Goal: Information Seeking & Learning: Learn about a topic

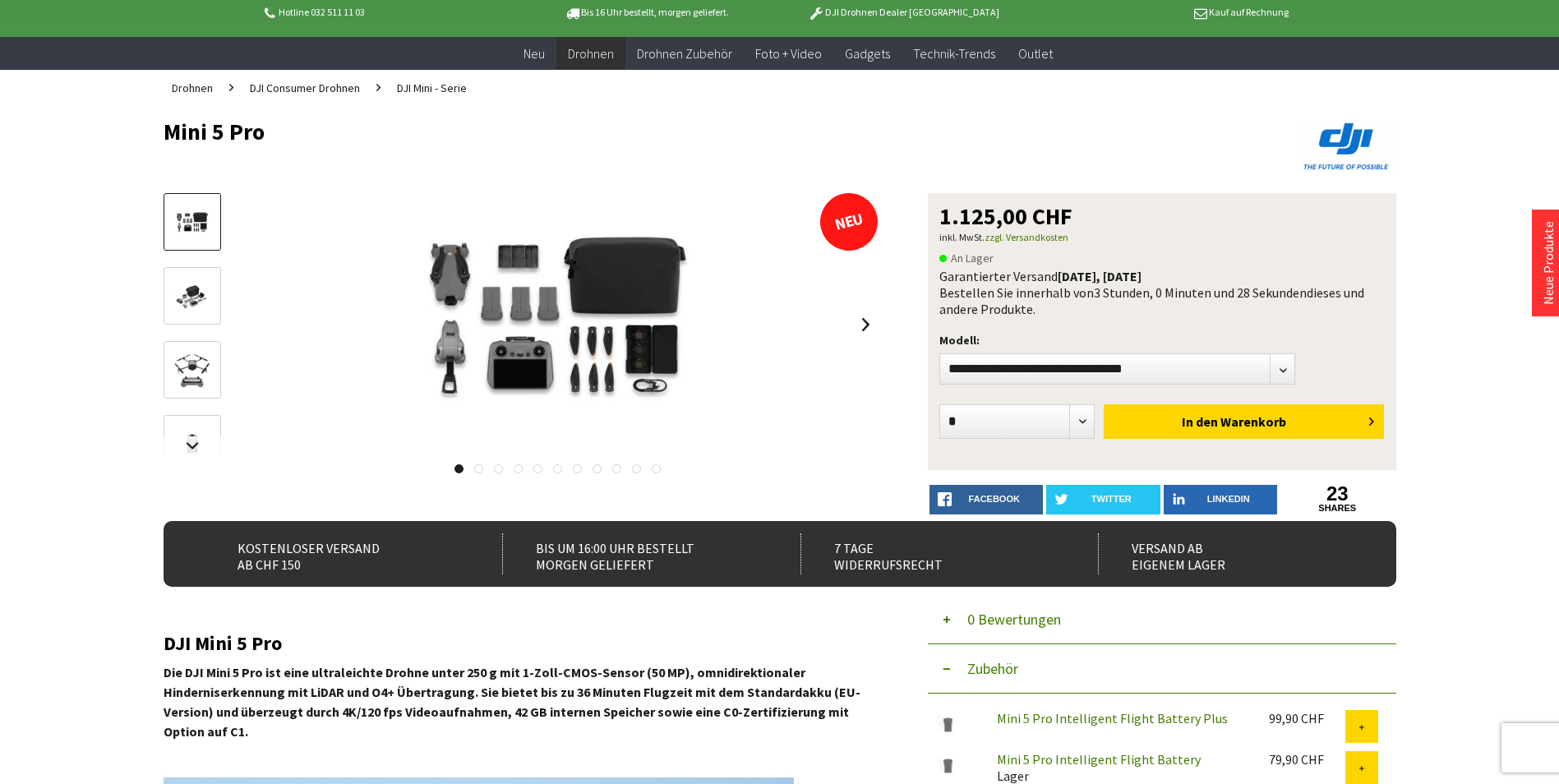
scroll to position [83, 0]
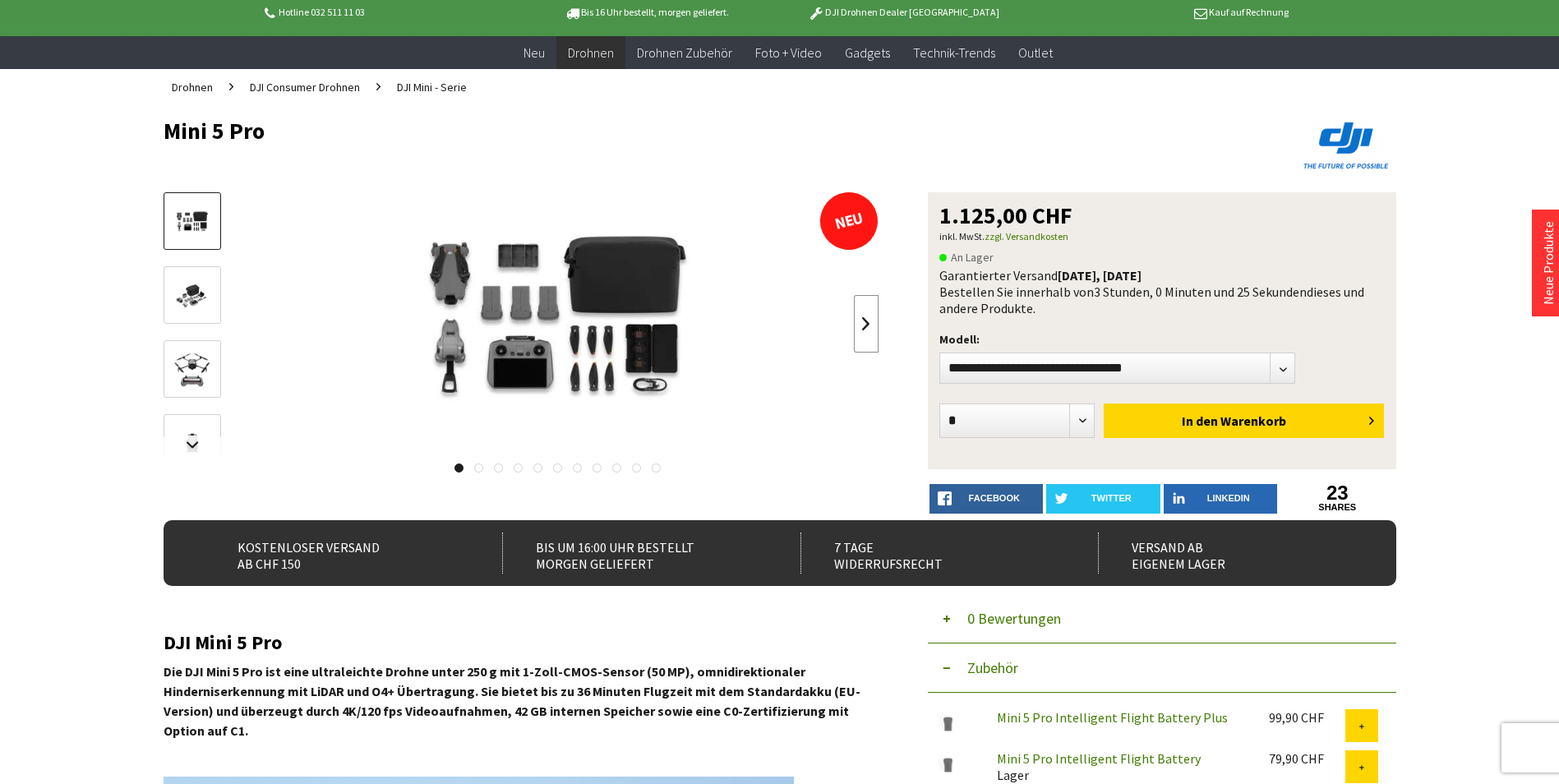
click at [866, 327] on link at bounding box center [866, 324] width 25 height 58
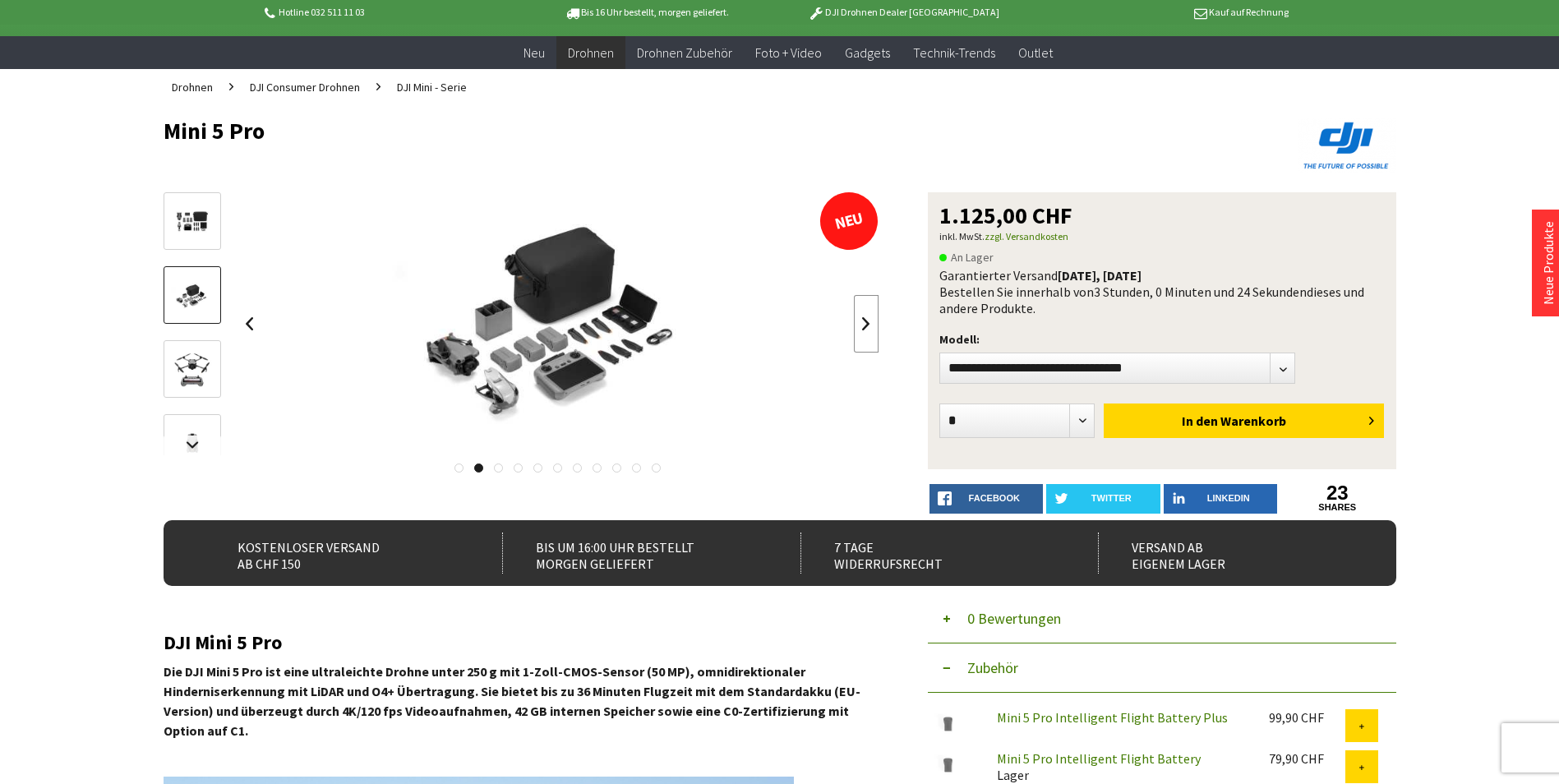
click at [866, 327] on link at bounding box center [866, 324] width 25 height 58
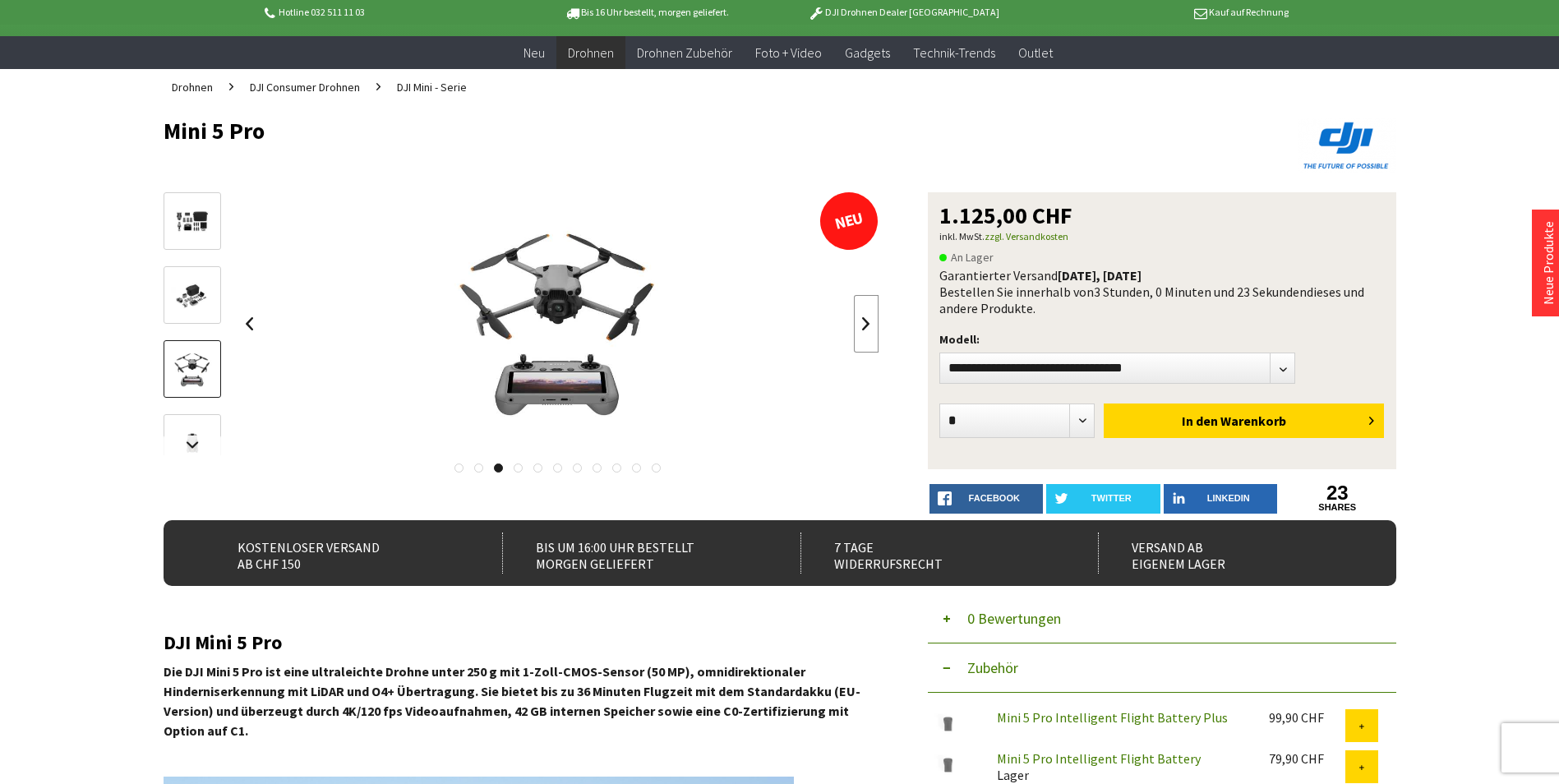
click at [866, 327] on link at bounding box center [866, 324] width 25 height 58
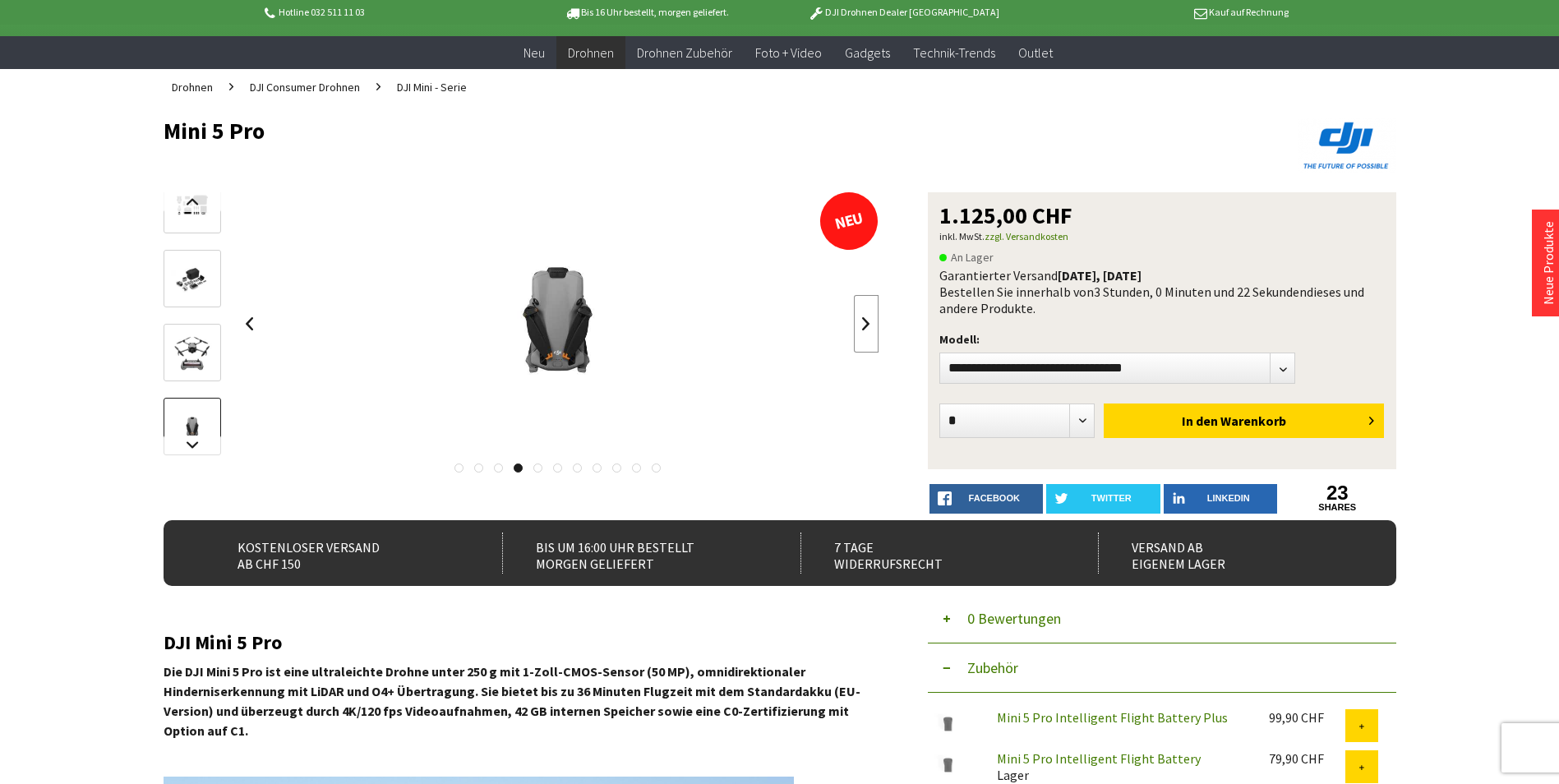
click at [866, 327] on link at bounding box center [866, 324] width 25 height 58
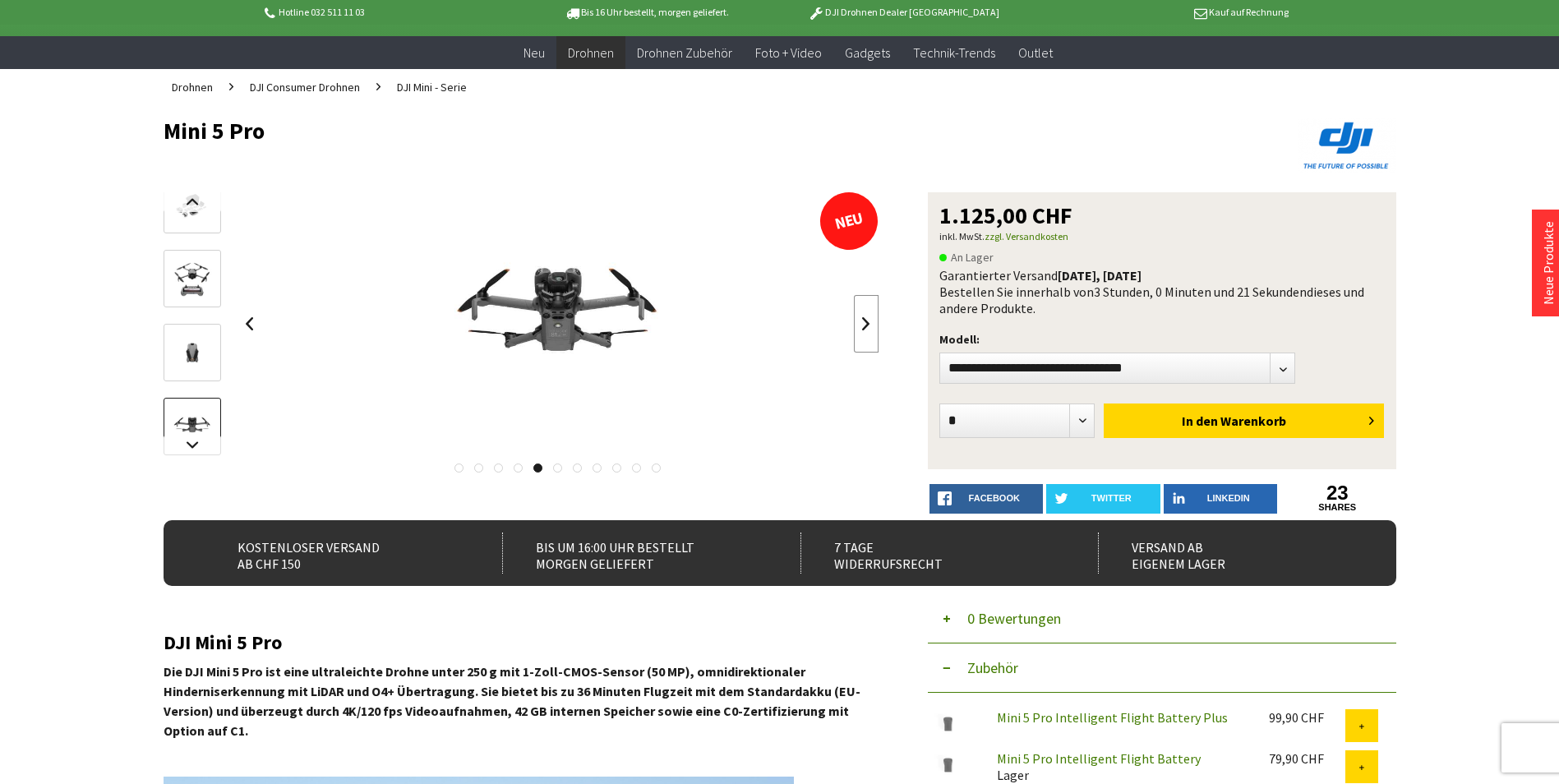
click at [866, 327] on link at bounding box center [866, 324] width 25 height 58
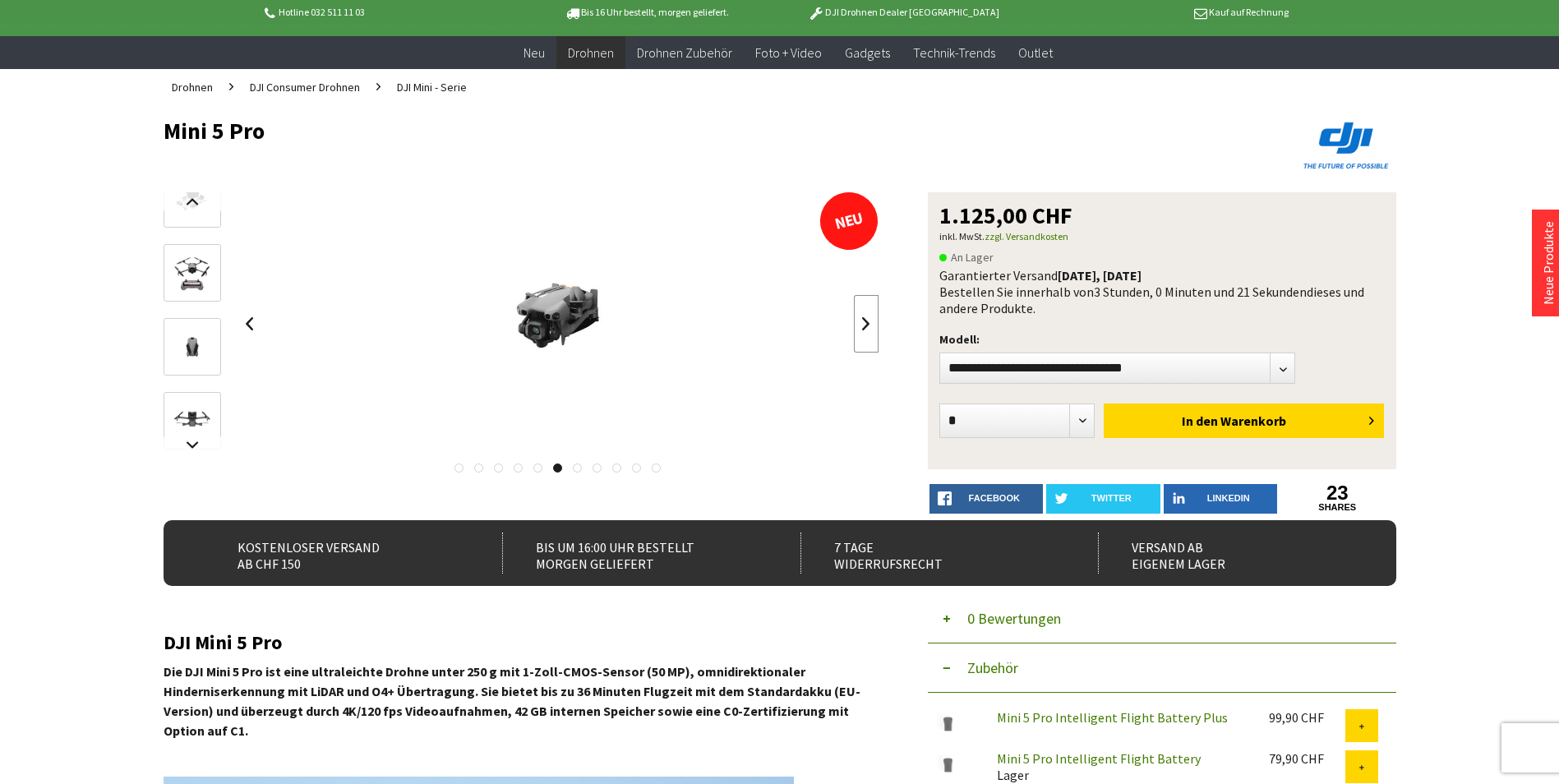
click at [866, 327] on link at bounding box center [866, 324] width 25 height 58
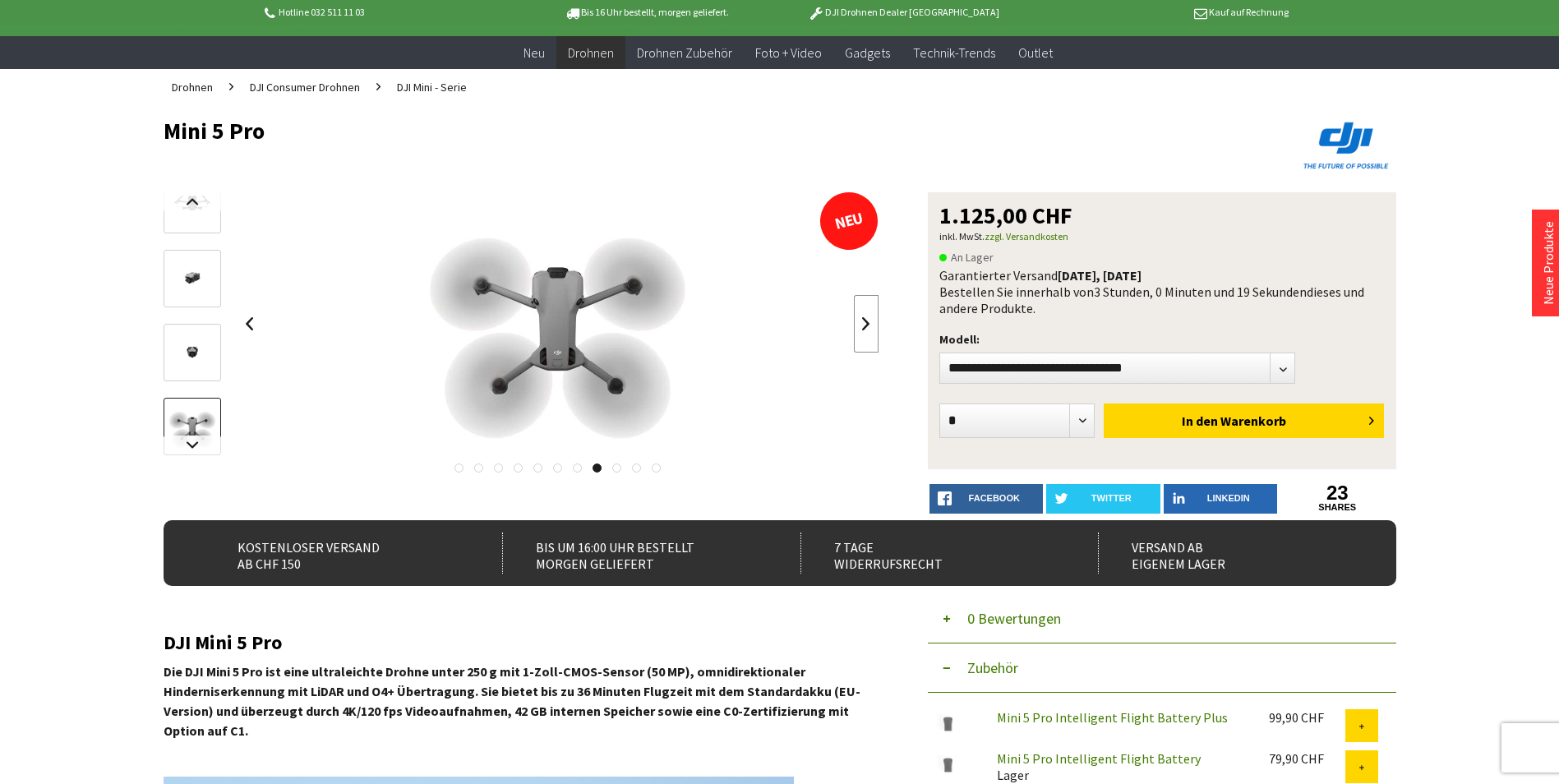
click at [866, 327] on link at bounding box center [866, 324] width 25 height 58
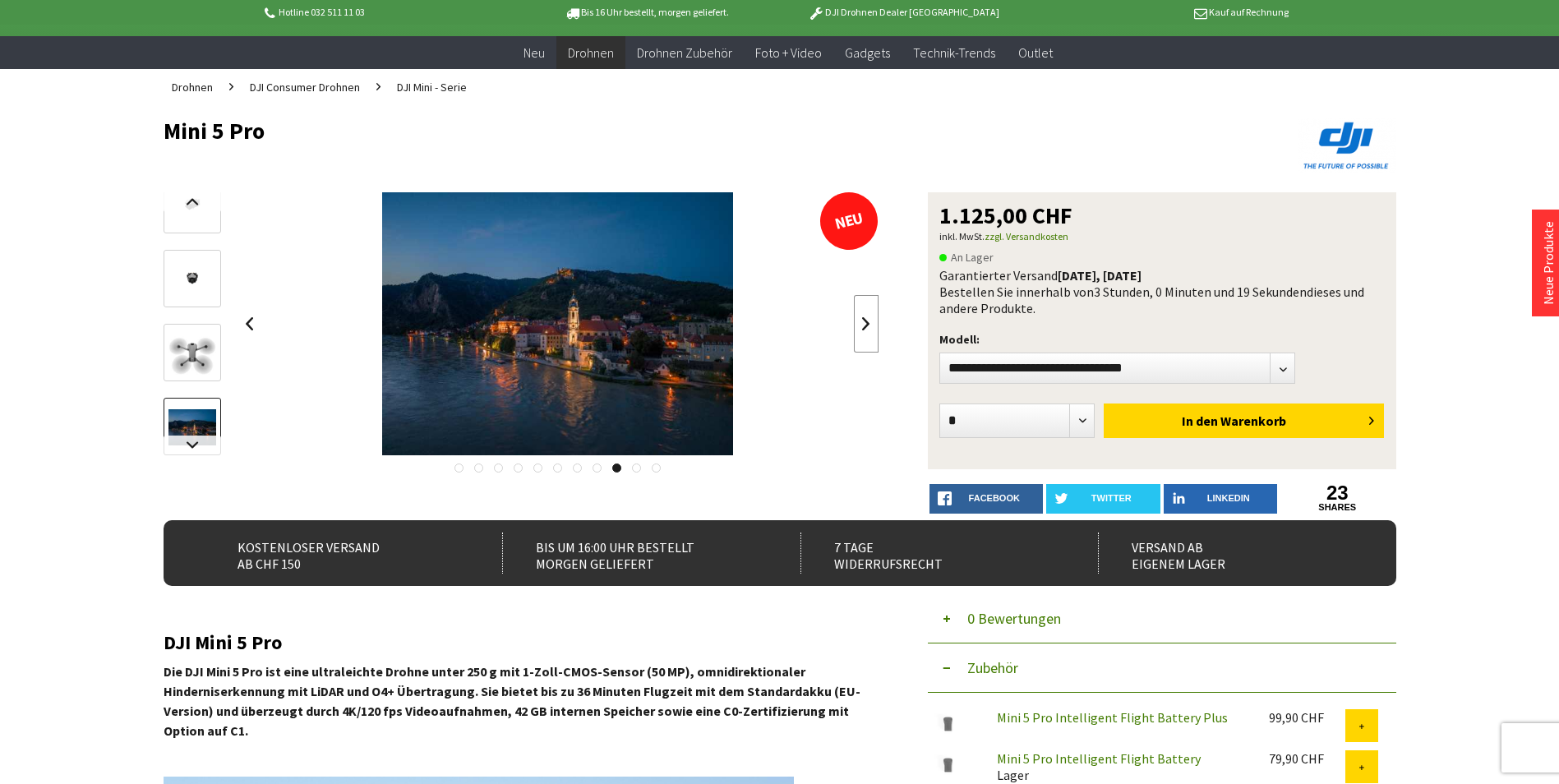
click at [866, 327] on link at bounding box center [866, 324] width 25 height 58
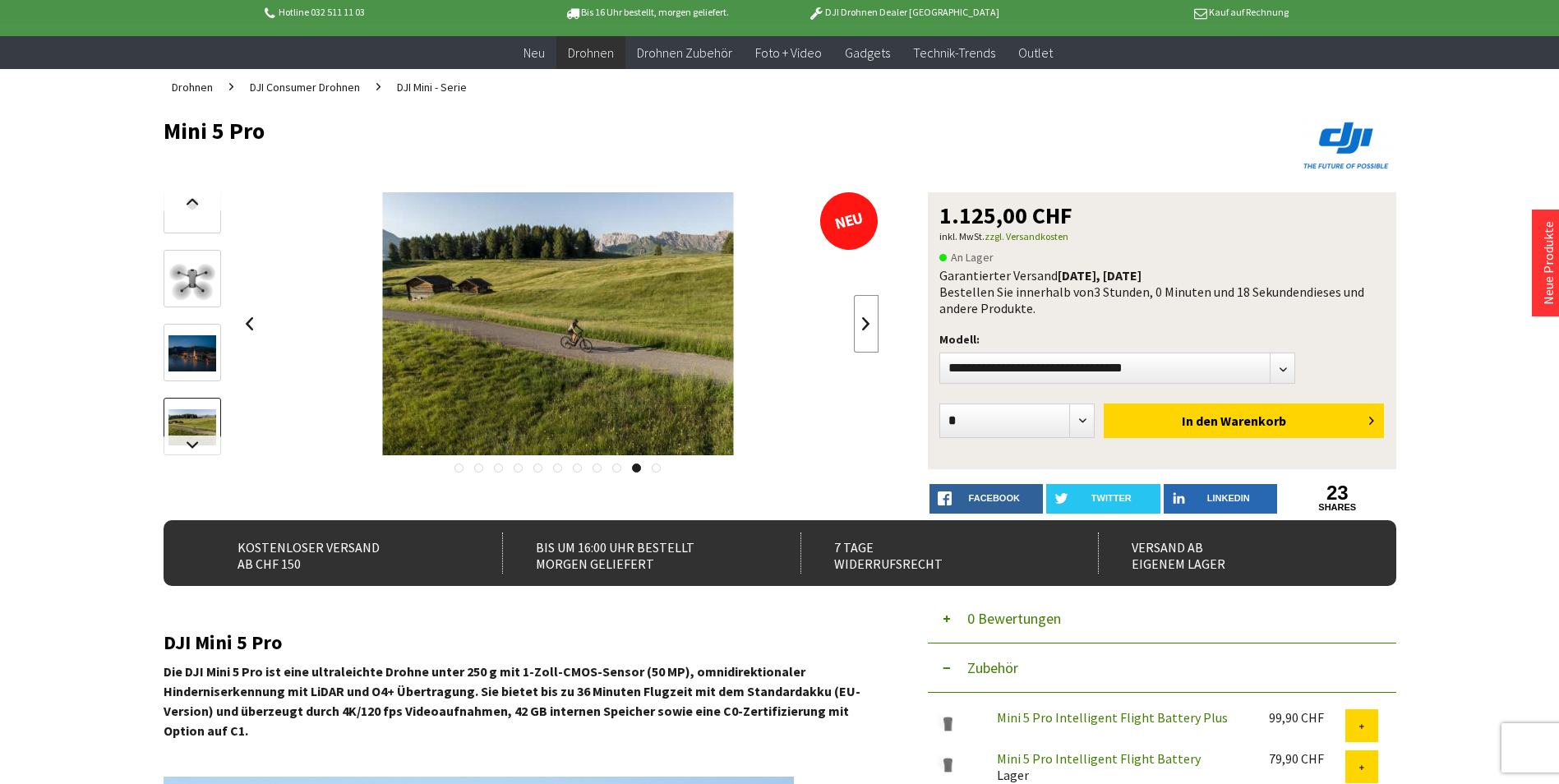
click at [866, 327] on link at bounding box center [866, 324] width 25 height 58
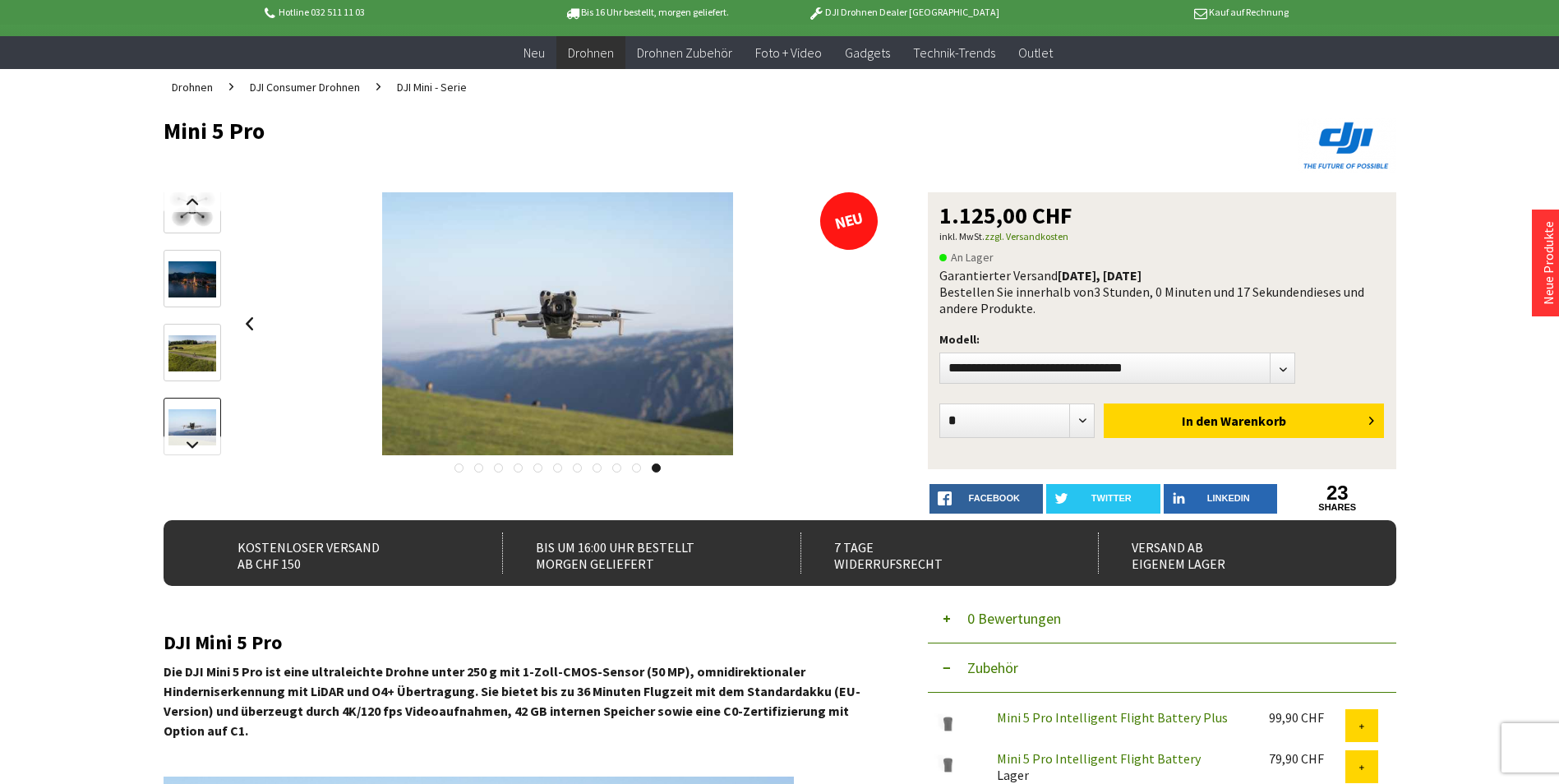
click at [866, 327] on div at bounding box center [558, 323] width 642 height 263
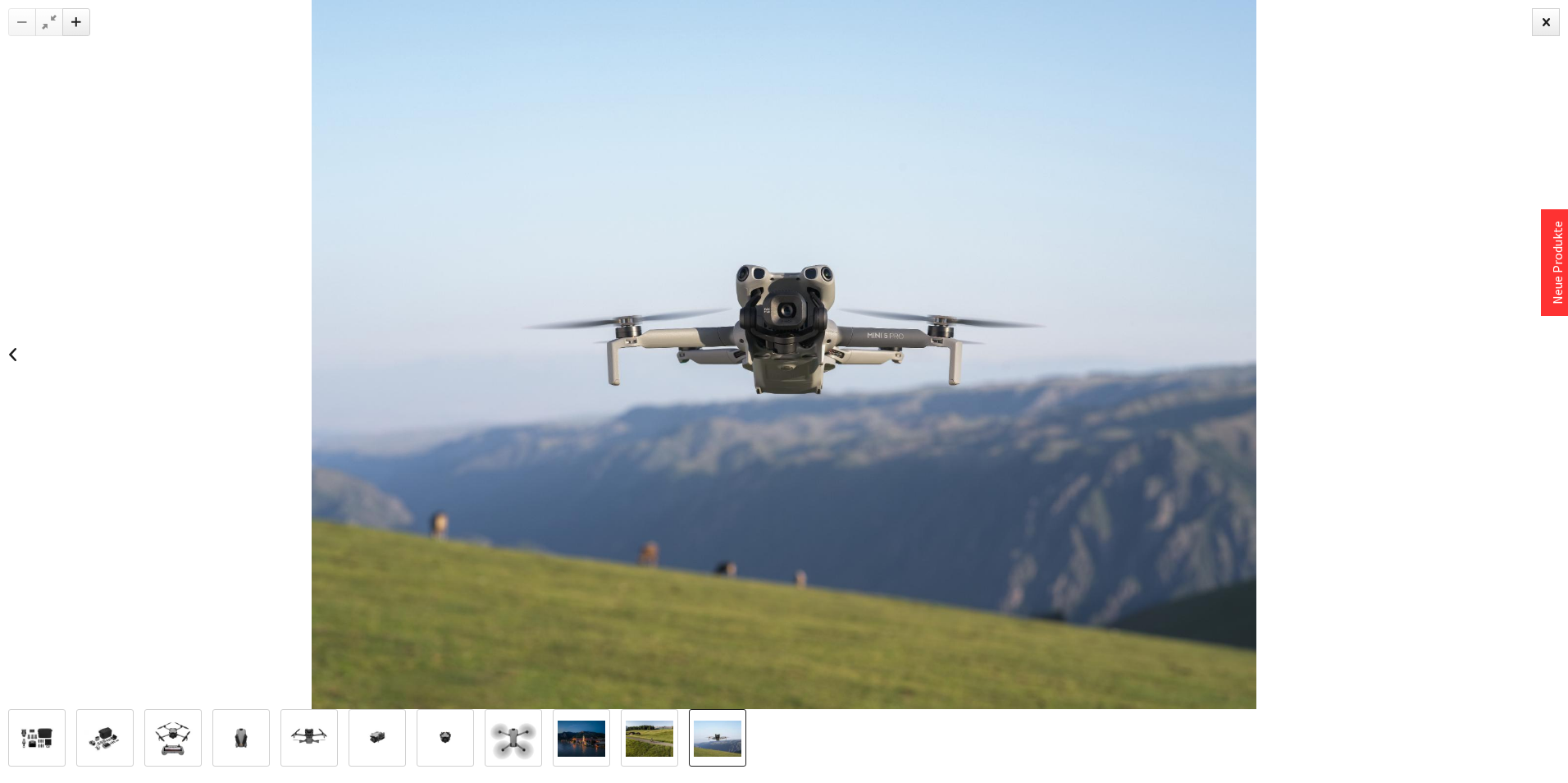
click at [864, 327] on img at bounding box center [784, 354] width 945 height 709
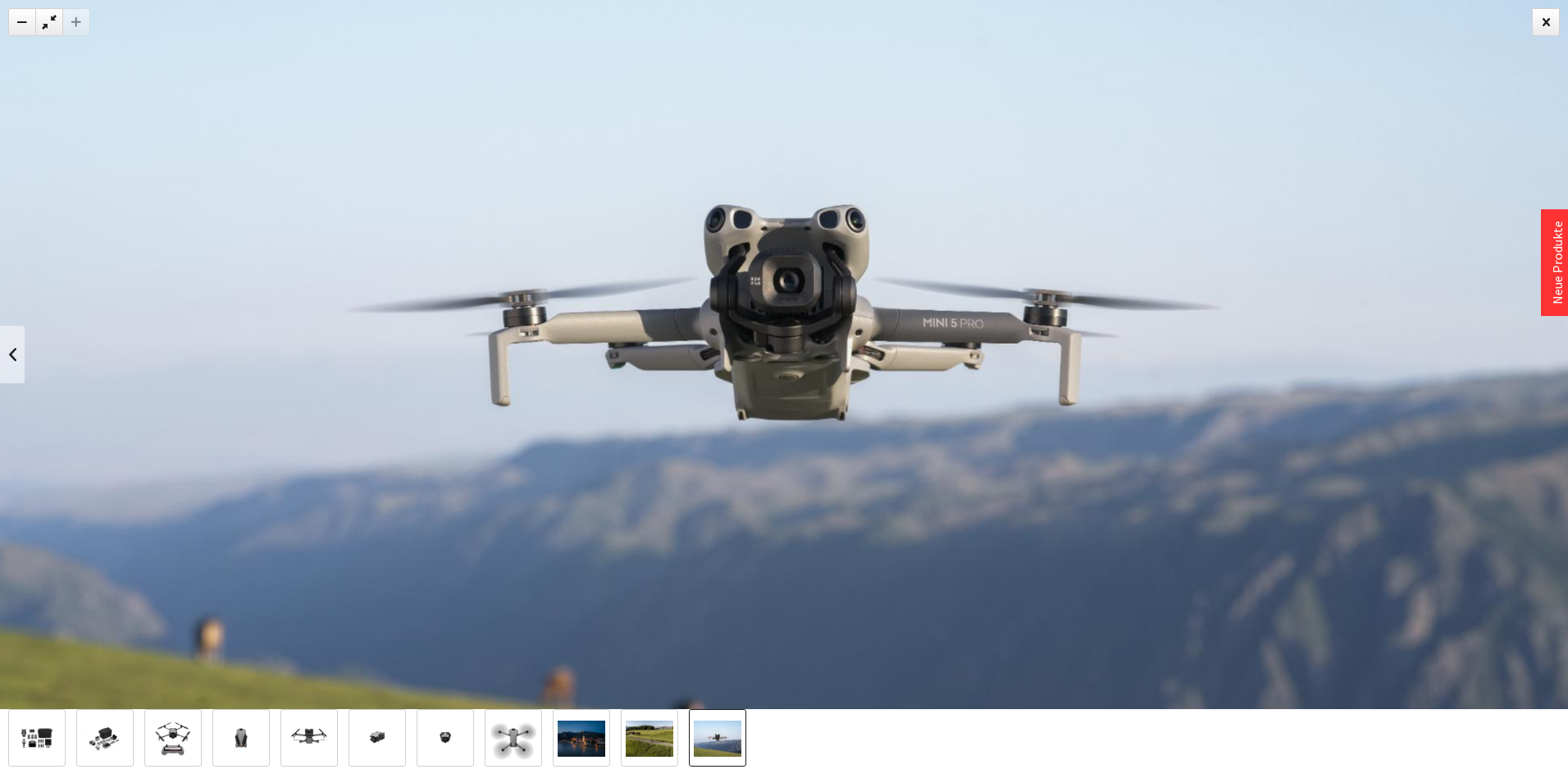
drag, startPoint x: 1548, startPoint y: 19, endPoint x: 1010, endPoint y: 288, distance: 601.5
click at [1010, 288] on img at bounding box center [784, 354] width 1576 height 1183
click at [1543, 21] on div at bounding box center [1546, 22] width 28 height 28
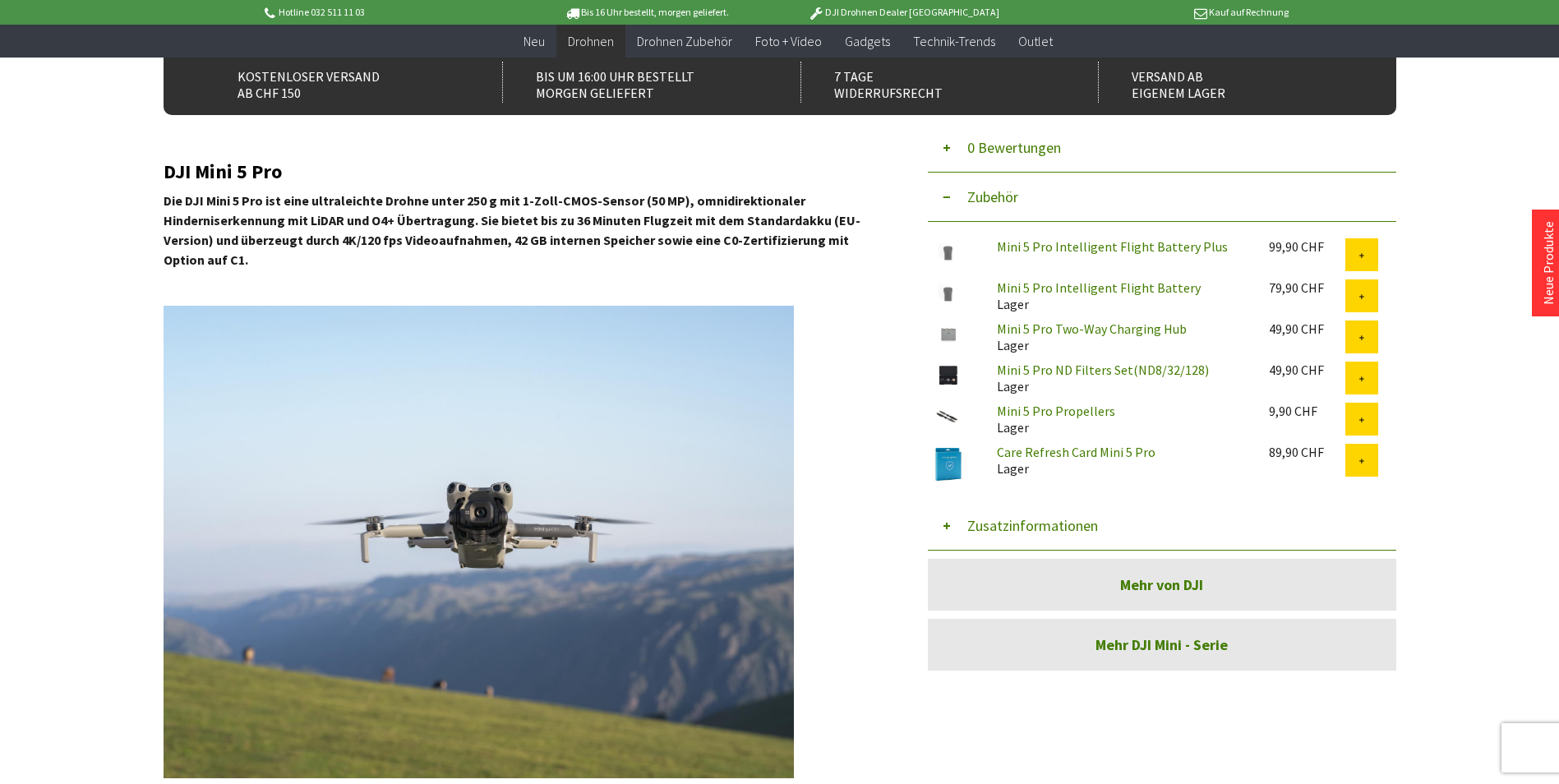
scroll to position [548, 0]
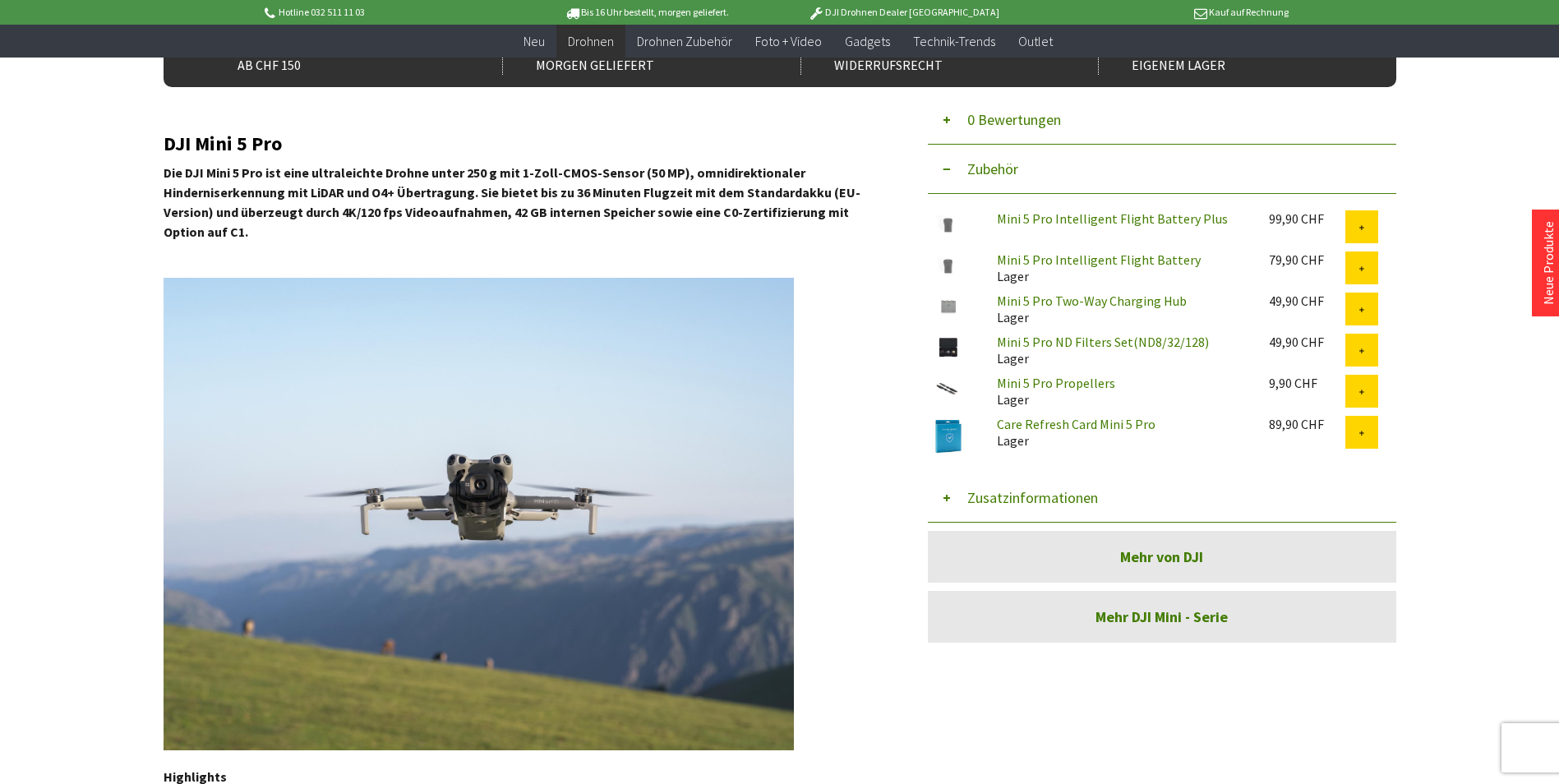
click at [1097, 422] on link "Care Refresh Card Mini 5 Pro" at bounding box center [1076, 424] width 159 height 17
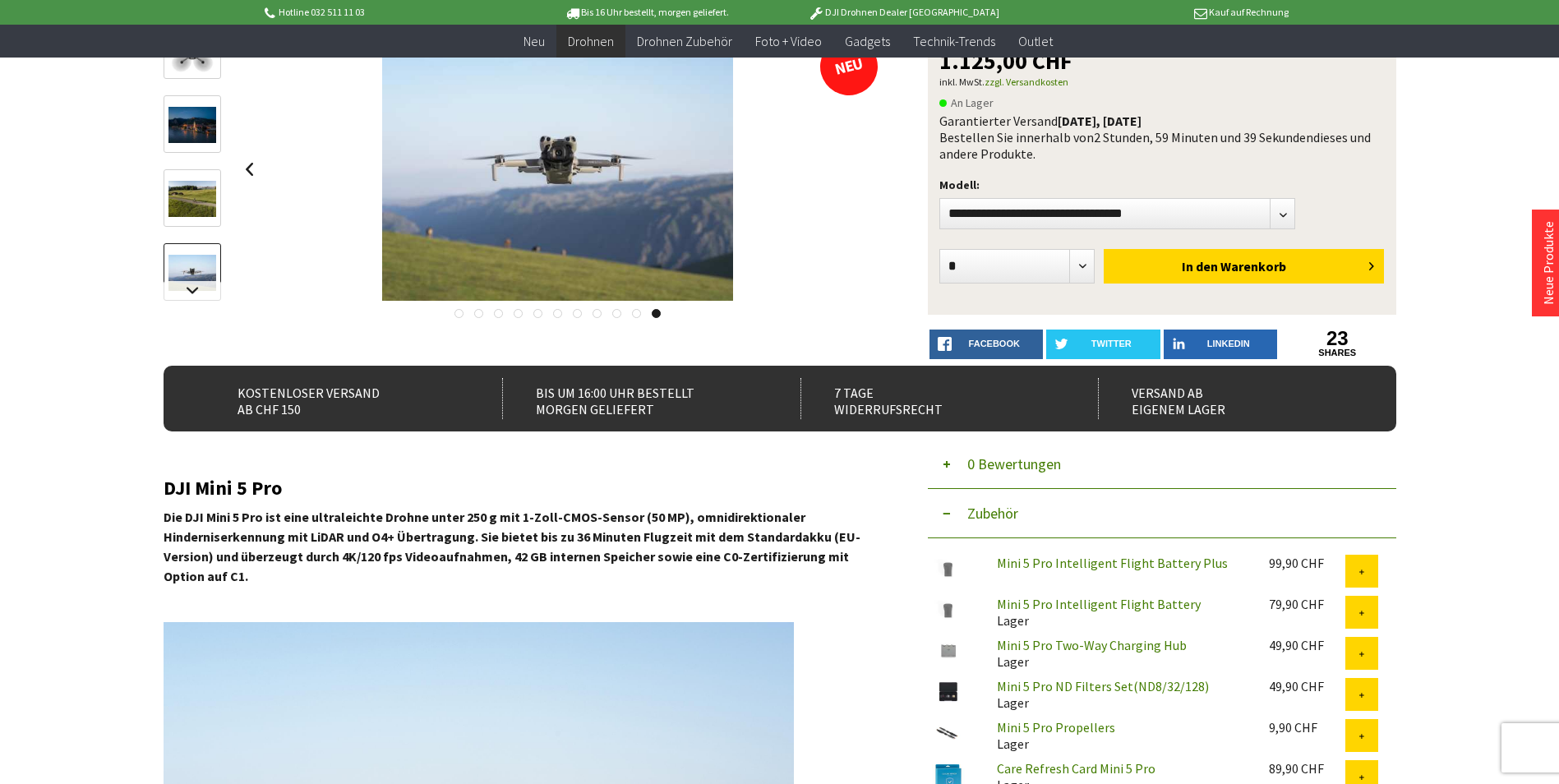
scroll to position [0, 0]
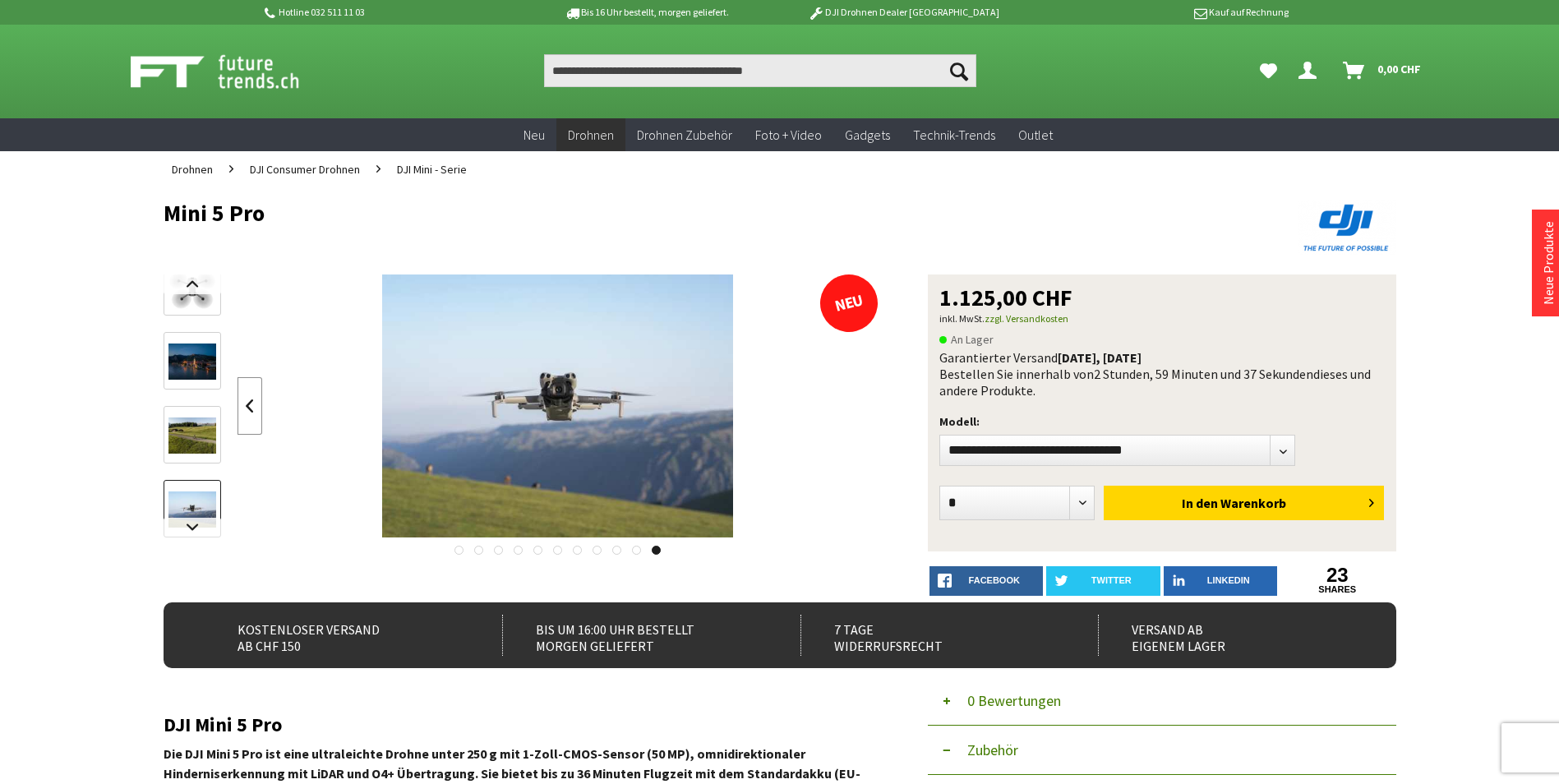
click at [255, 406] on link at bounding box center [249, 406] width 25 height 58
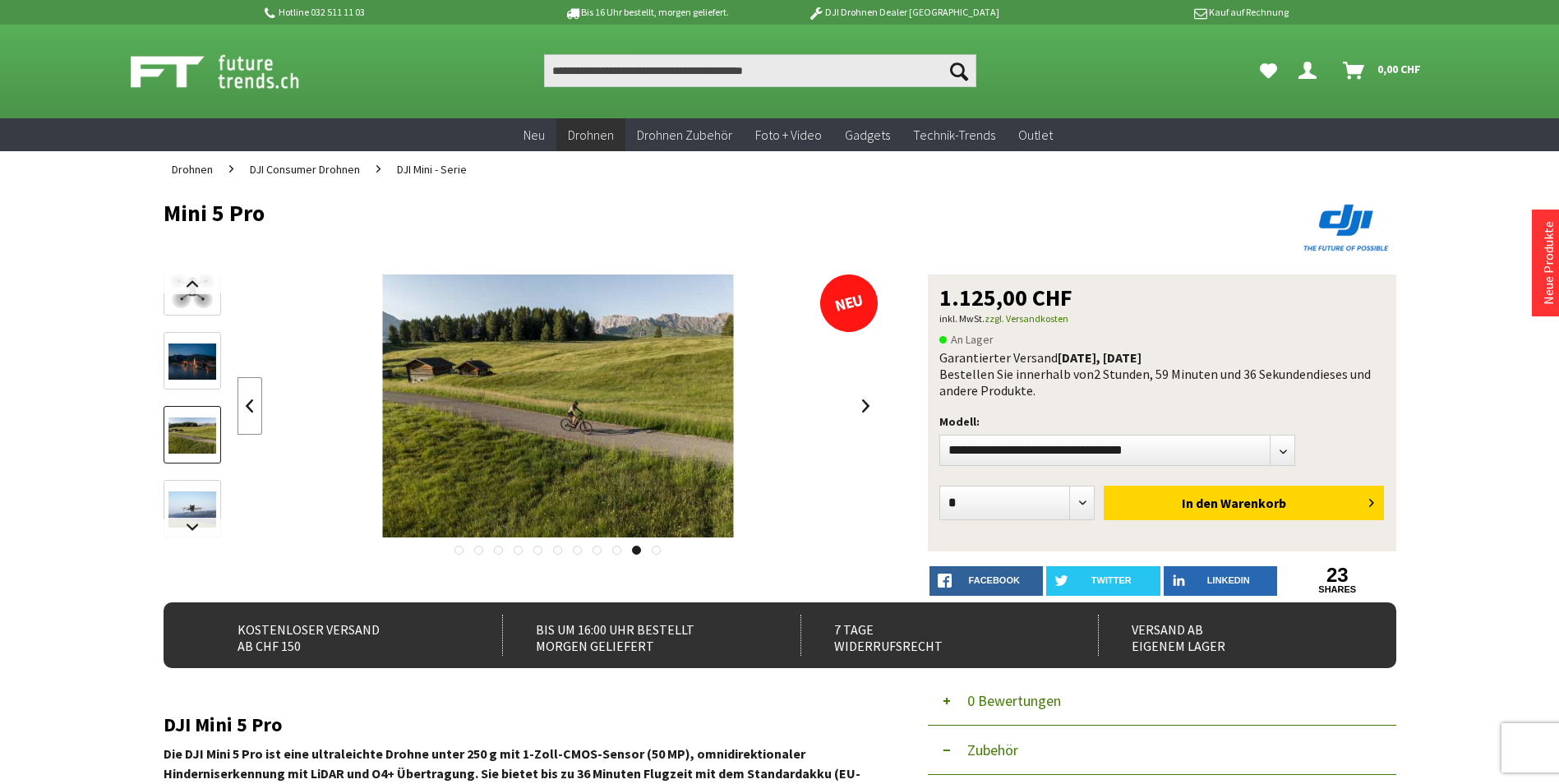
click at [255, 406] on link at bounding box center [249, 406] width 25 height 58
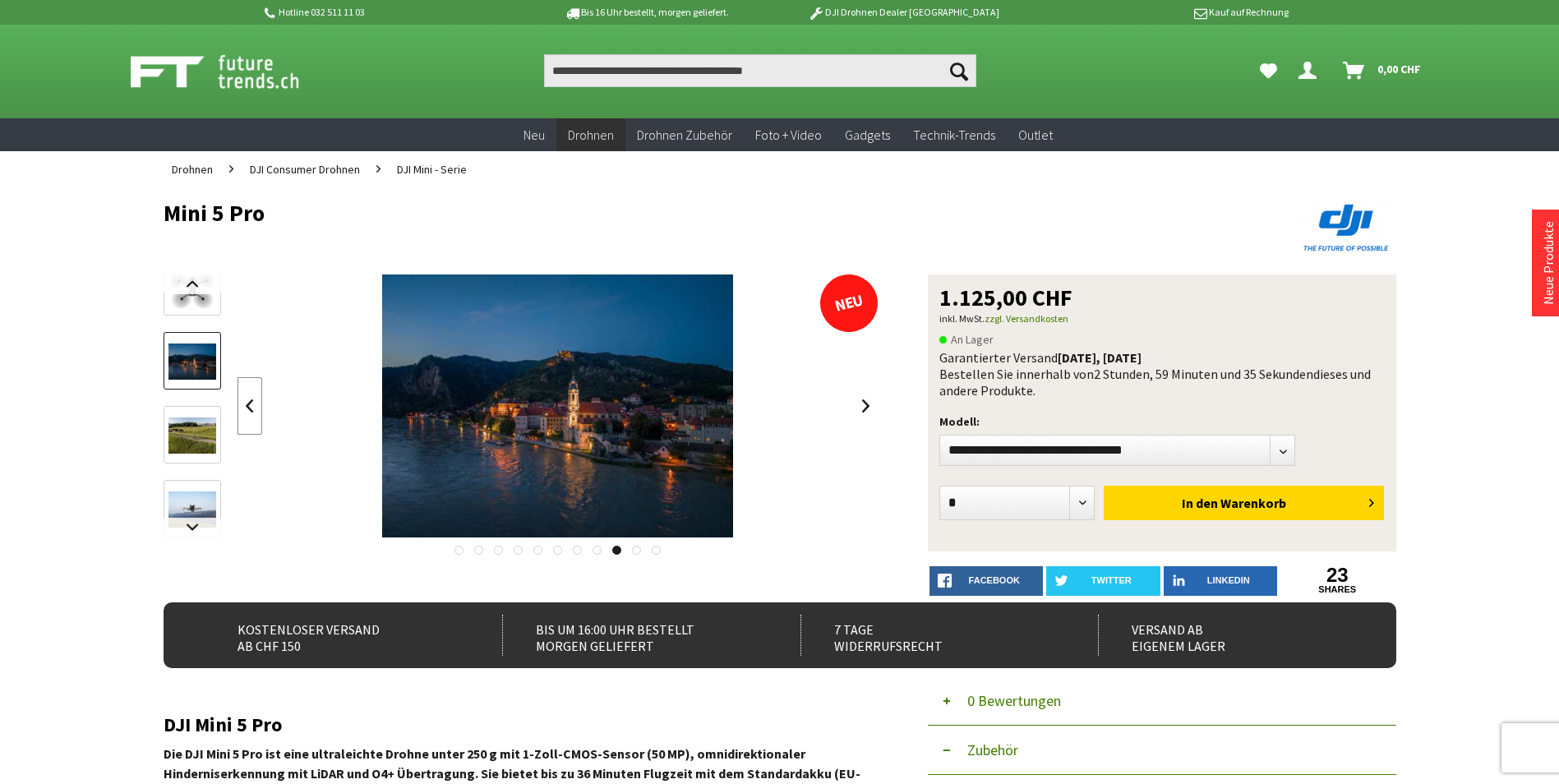
click at [255, 406] on link at bounding box center [249, 406] width 25 height 58
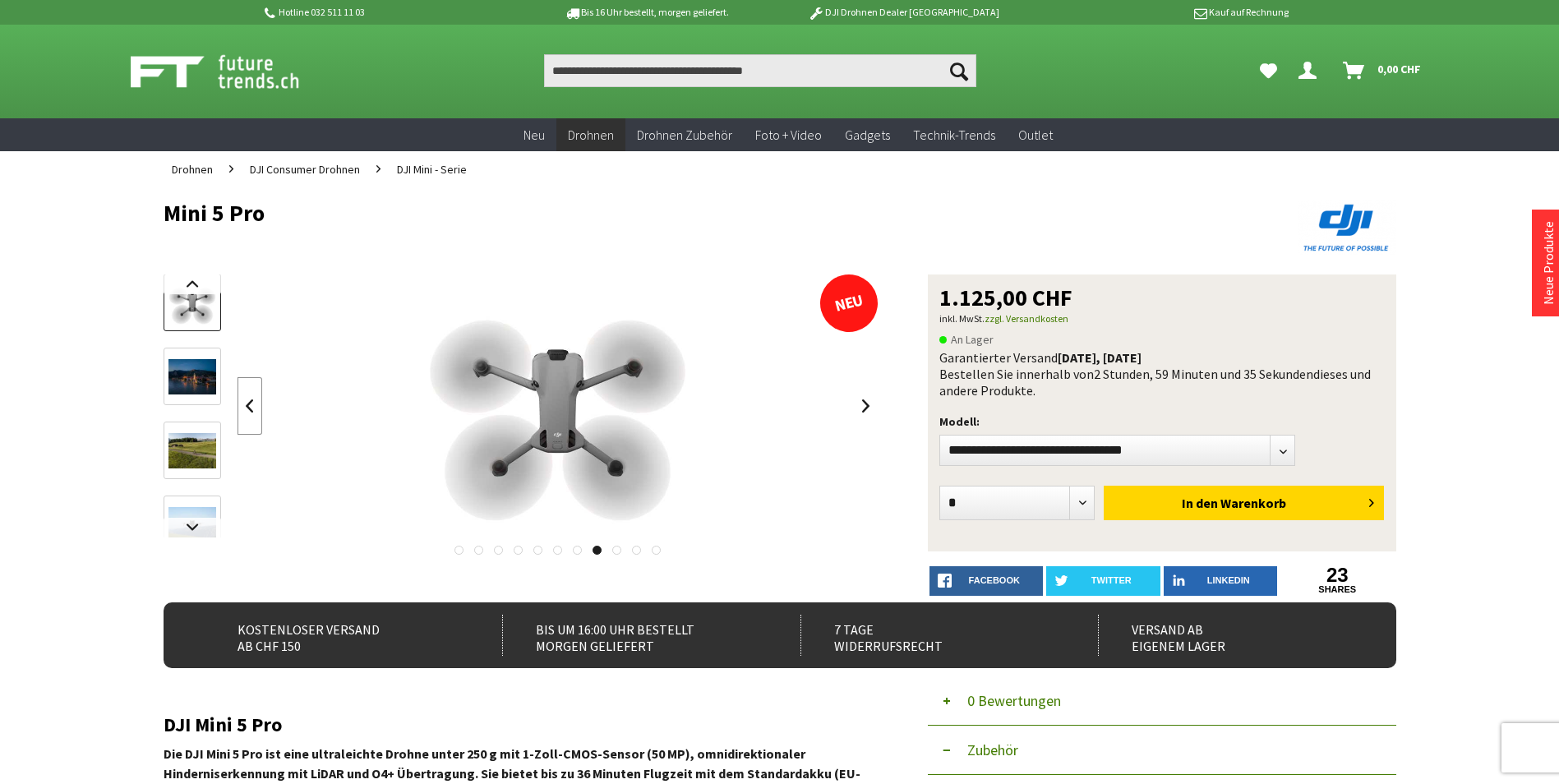
click at [255, 405] on link at bounding box center [249, 406] width 25 height 58
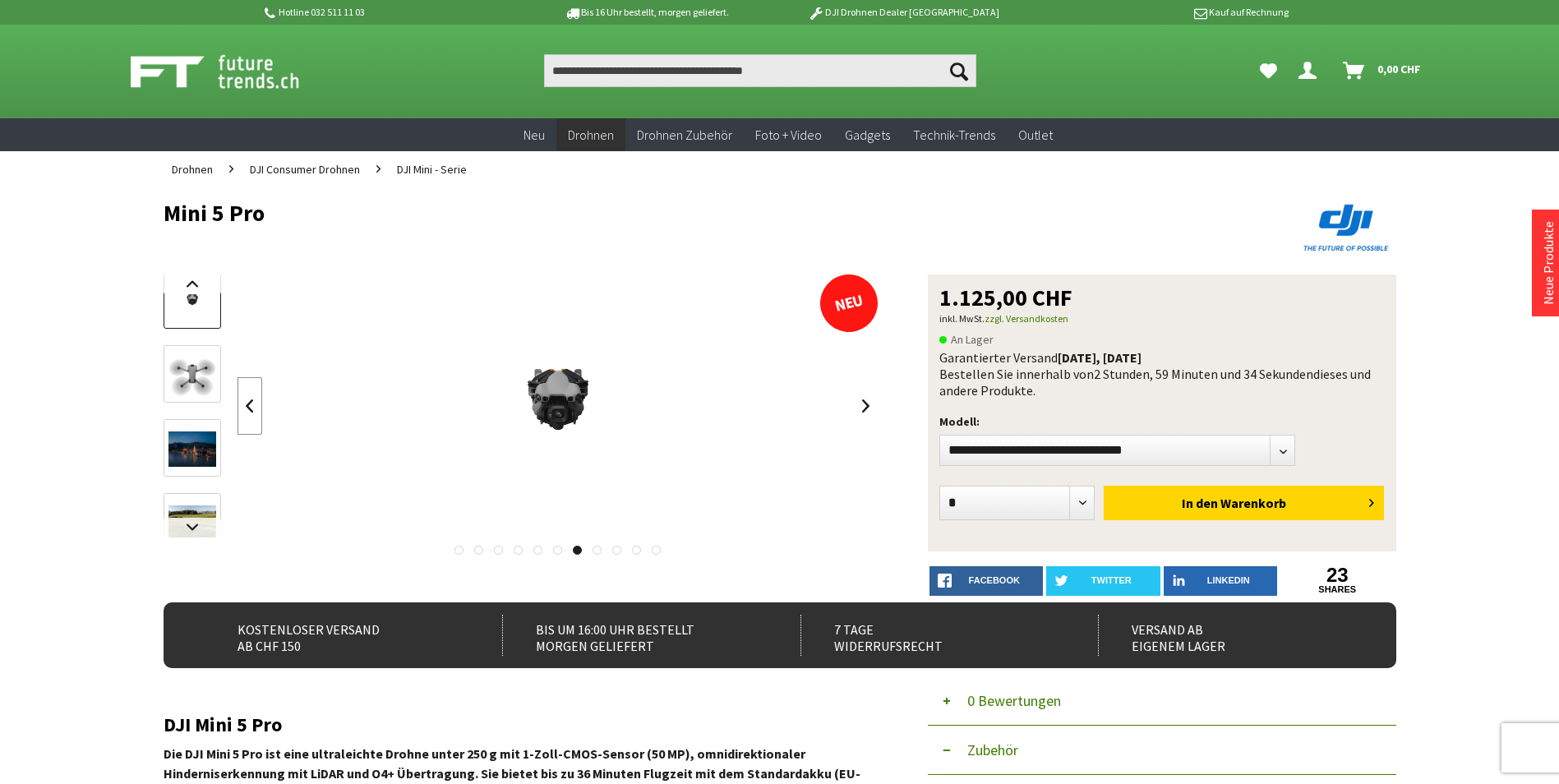
click at [255, 405] on link at bounding box center [249, 406] width 25 height 58
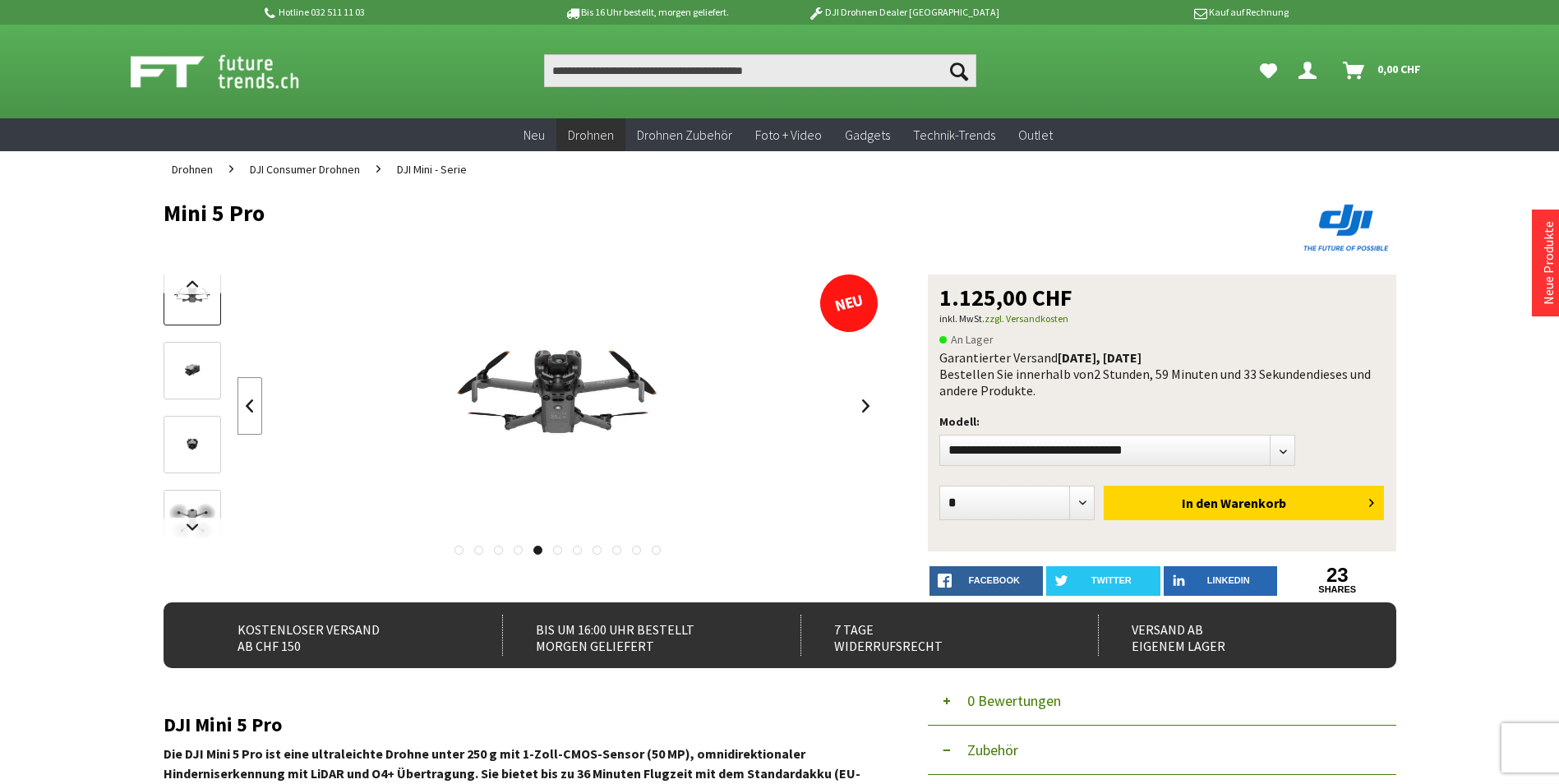
click at [255, 405] on link at bounding box center [249, 406] width 25 height 58
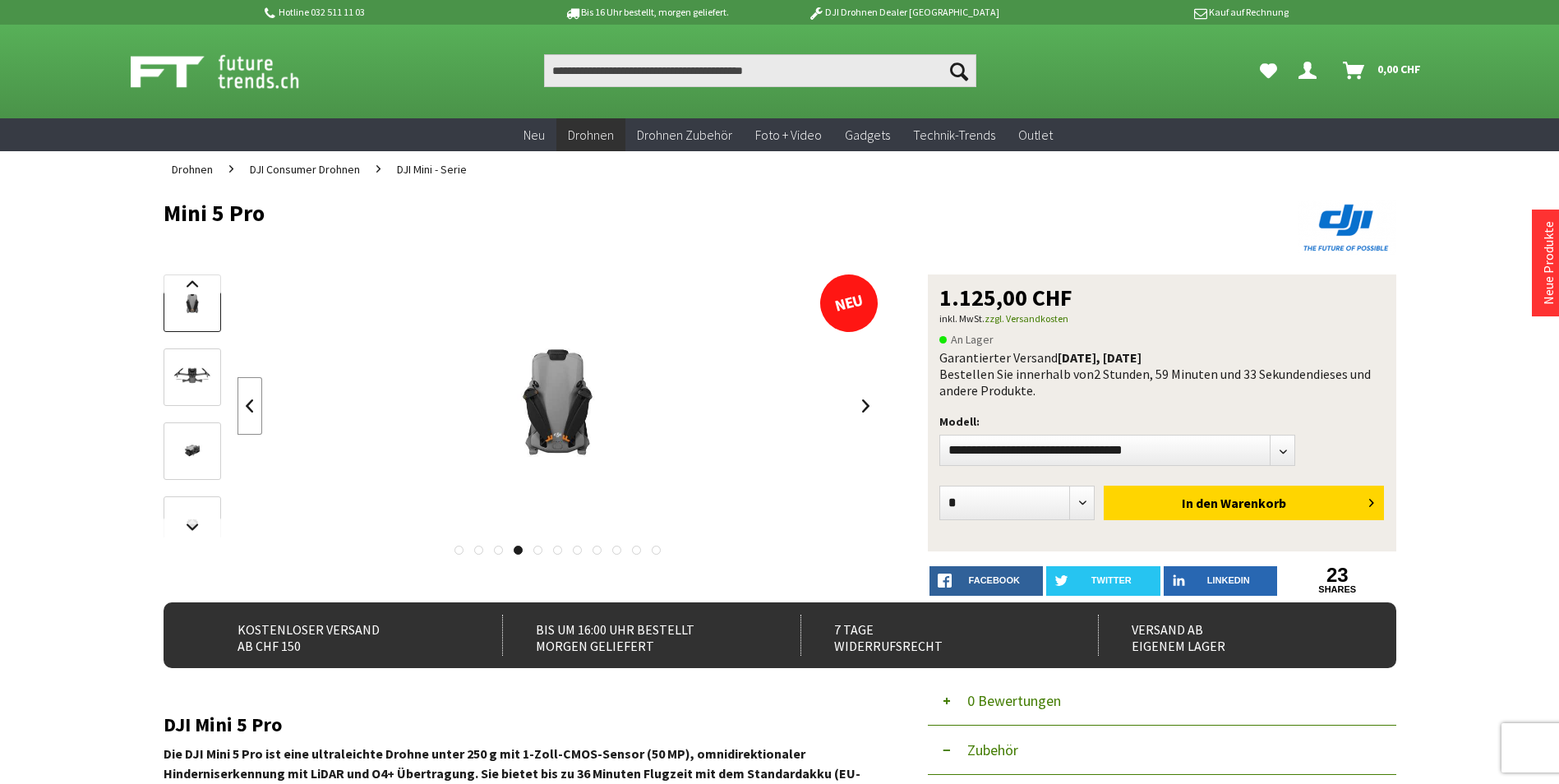
click at [255, 405] on link at bounding box center [249, 406] width 25 height 58
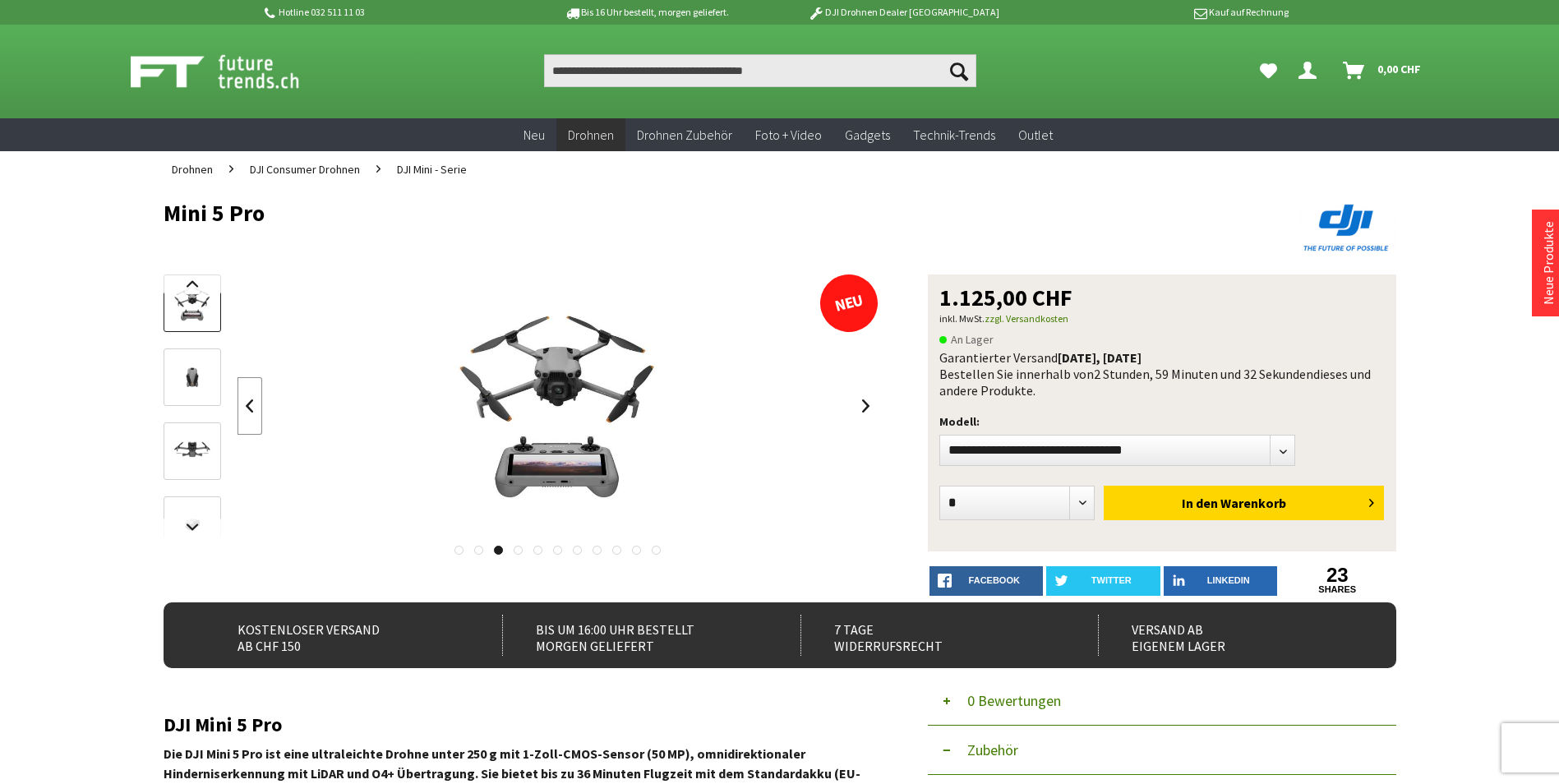
click at [255, 405] on link at bounding box center [249, 406] width 25 height 58
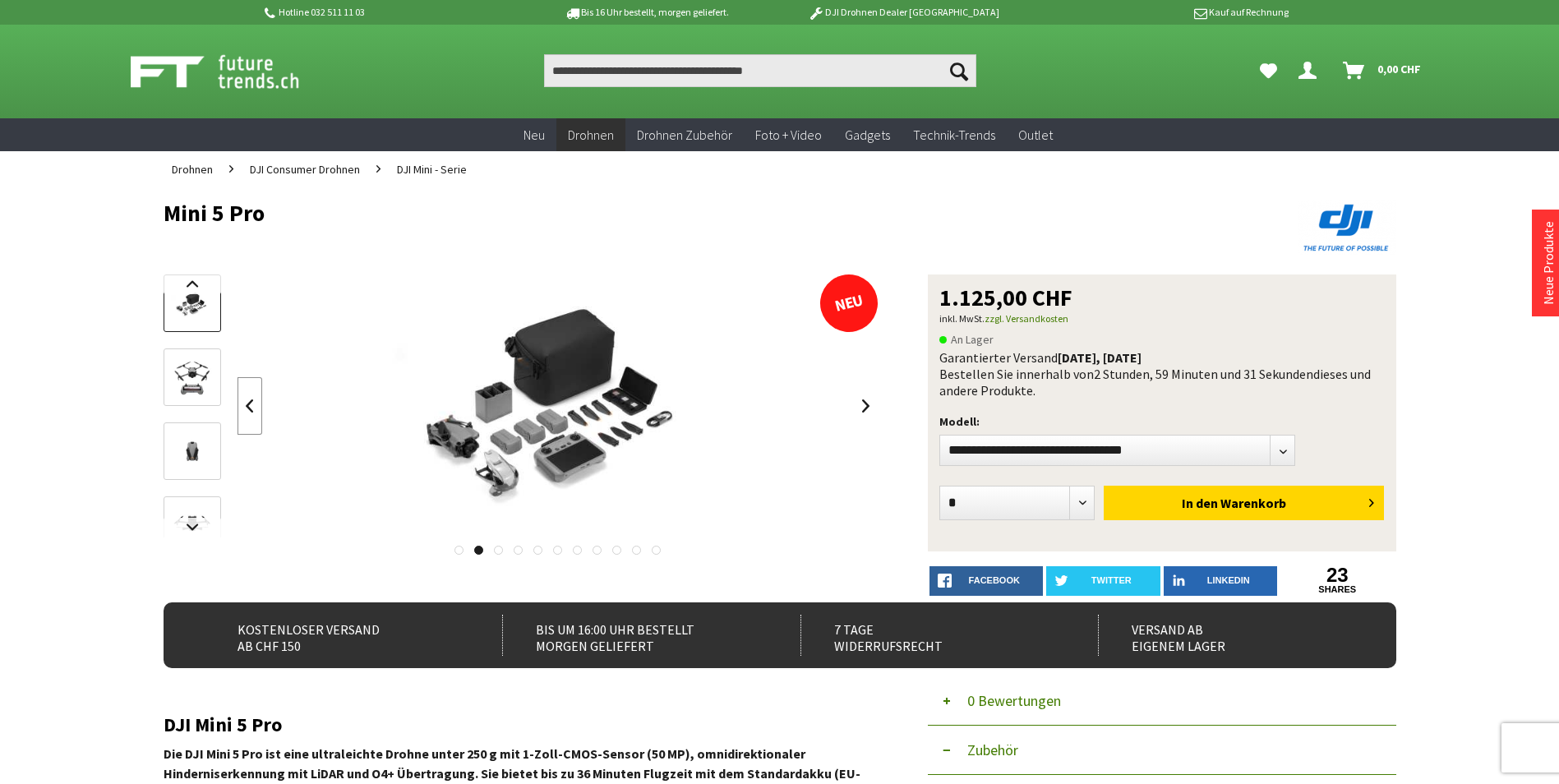
click at [255, 405] on link at bounding box center [249, 406] width 25 height 58
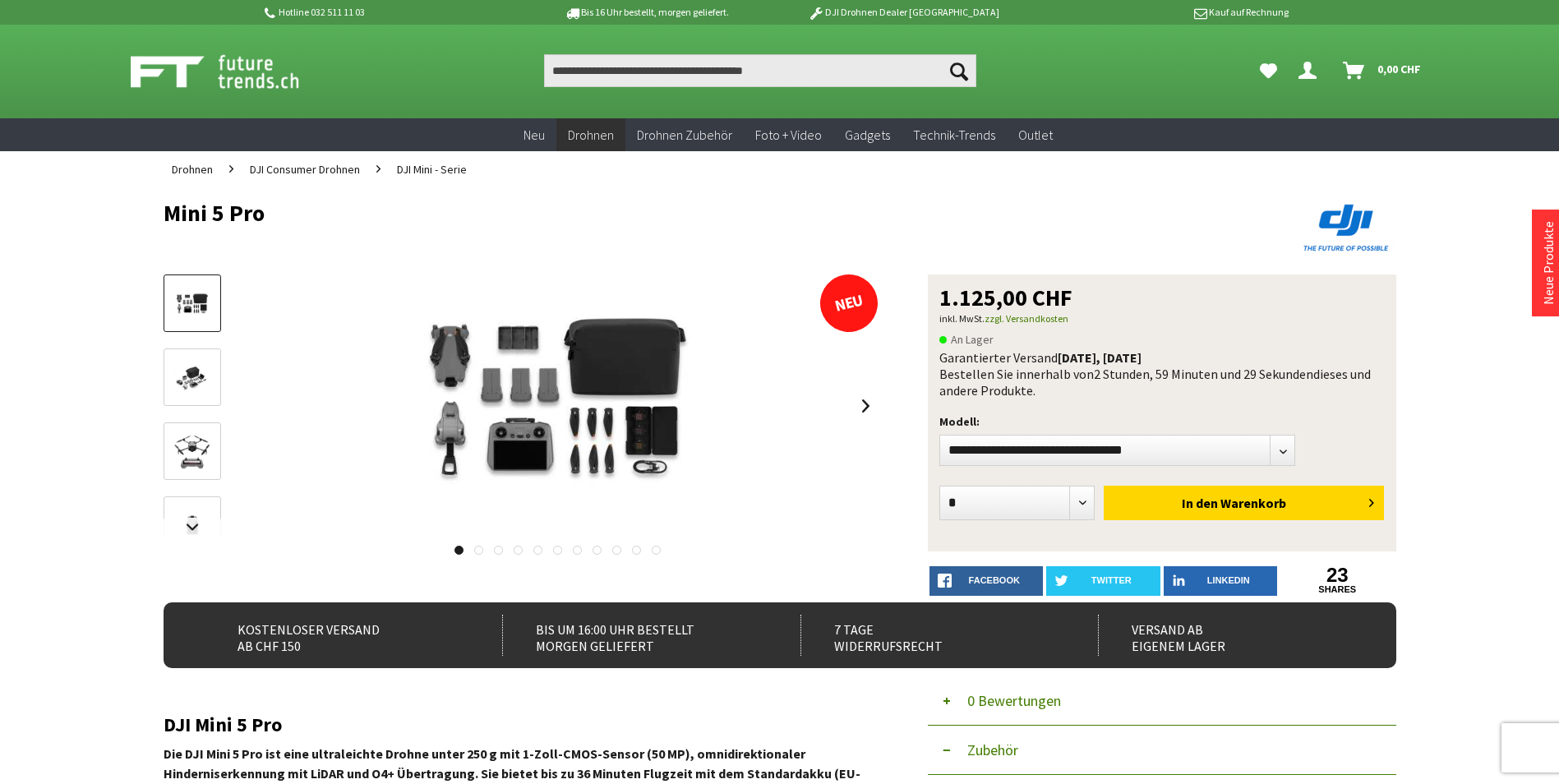
click at [255, 405] on div at bounding box center [558, 406] width 642 height 263
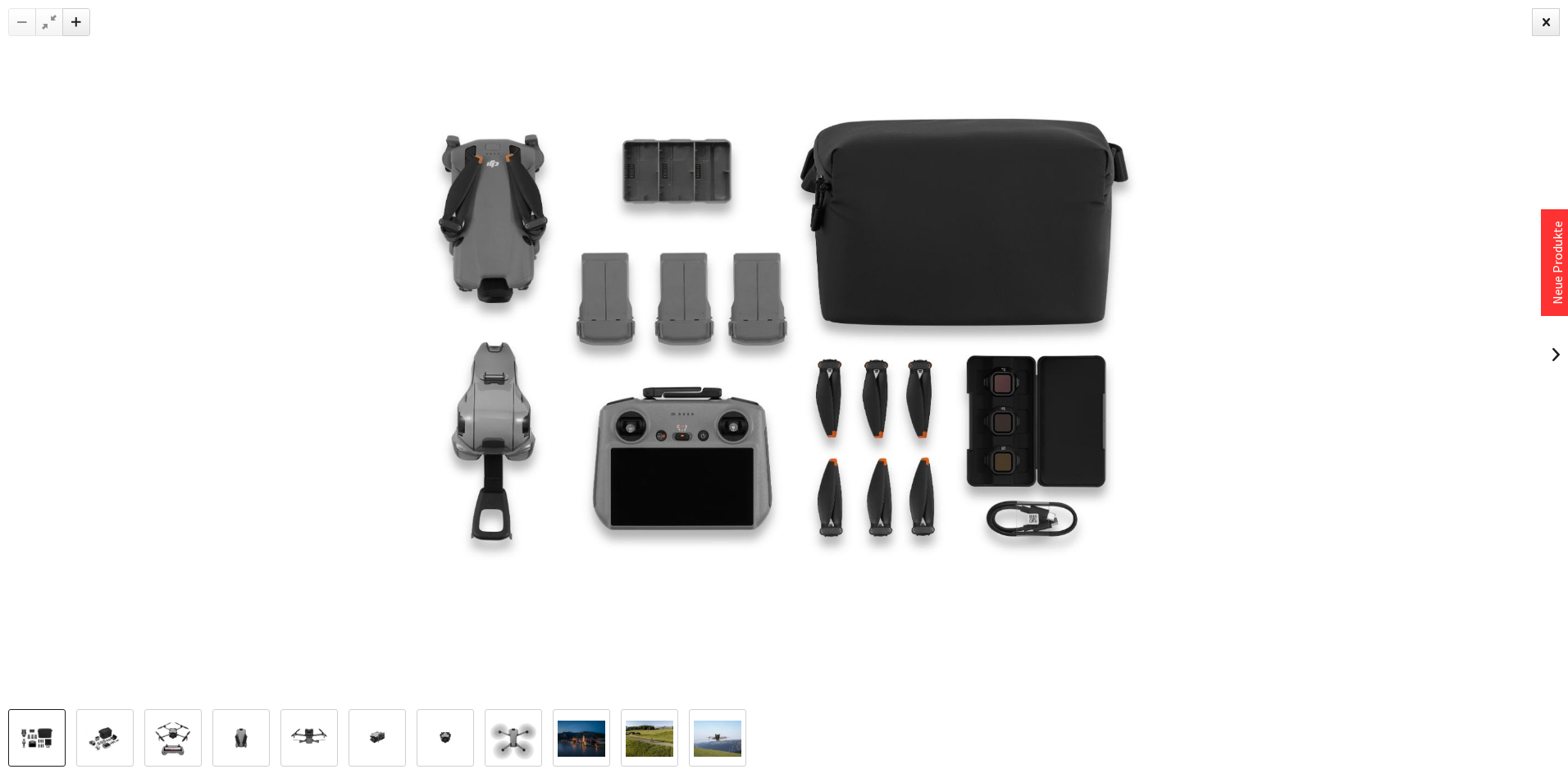
click at [52, 371] on div at bounding box center [784, 354] width 1568 height 709
click at [1543, 22] on div at bounding box center [1546, 22] width 28 height 28
